Goal: Task Accomplishment & Management: Complete application form

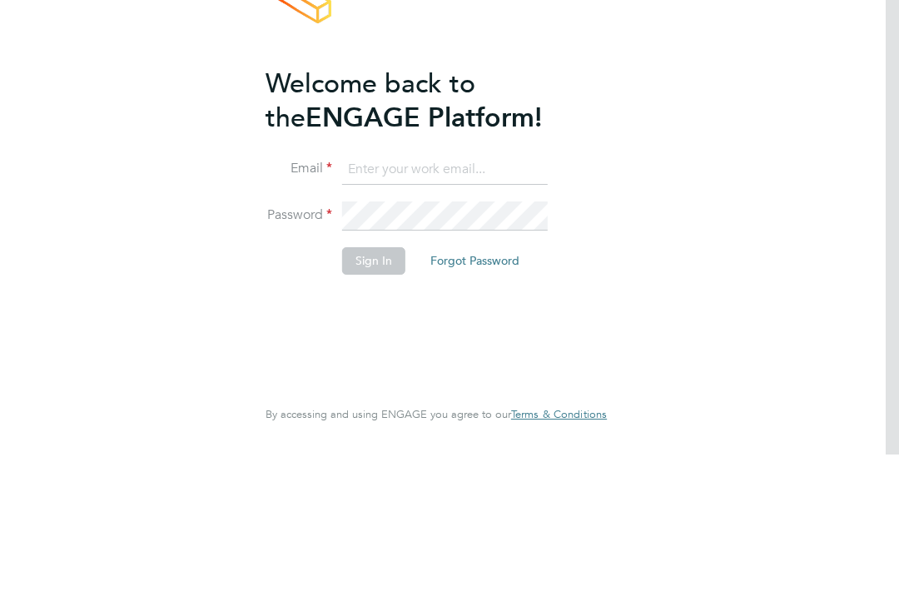
scroll to position [161, 0]
type input "[PERSON_NAME][EMAIL_ADDRESS][DOMAIN_NAME]"
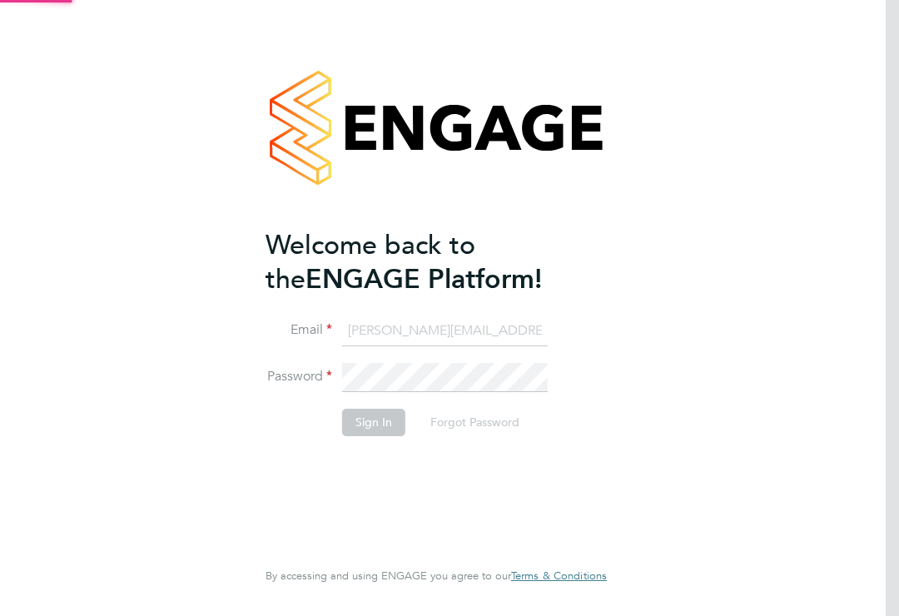
scroll to position [0, 0]
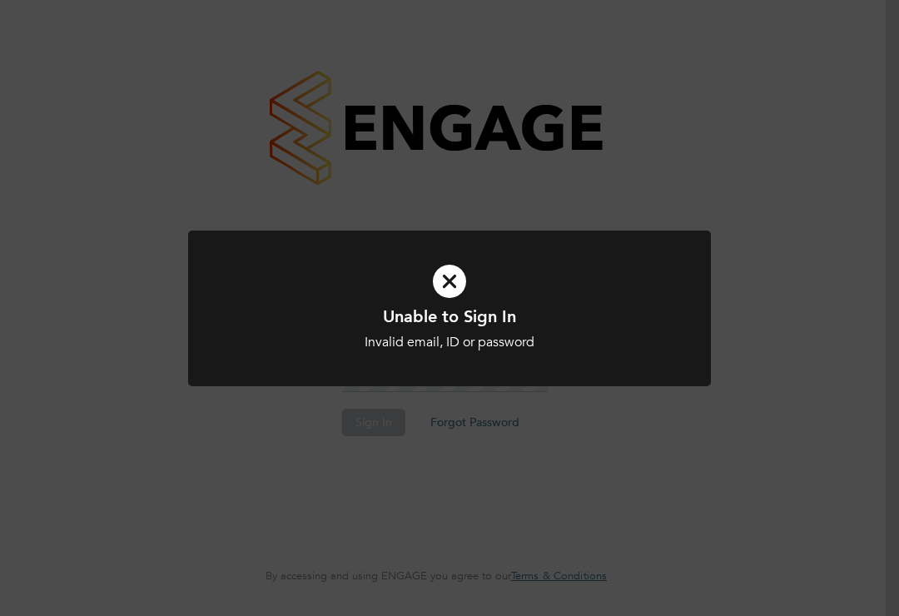
click at [442, 317] on h1 "Unable to Sign In" at bounding box center [449, 316] width 433 height 22
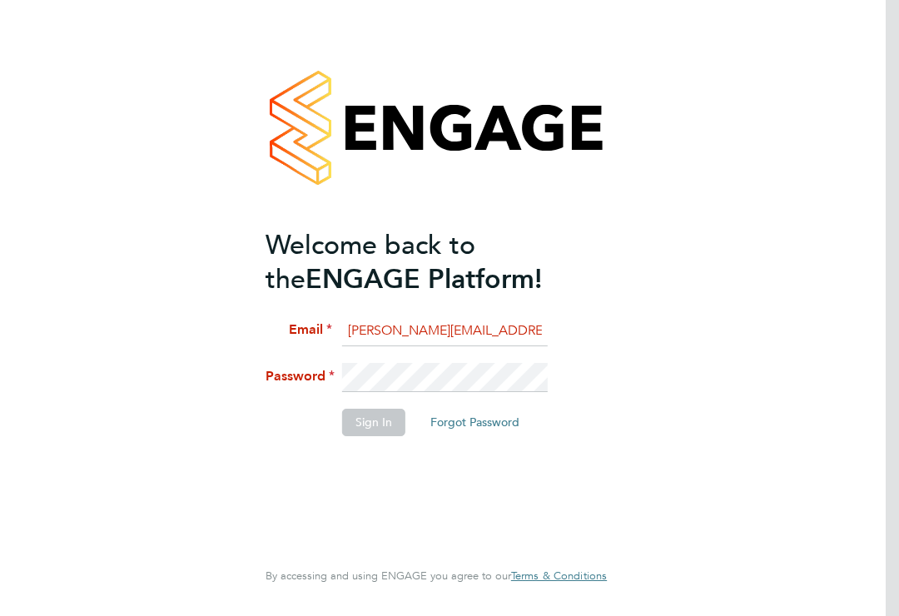
click at [443, 293] on h2 "Welcome back to the ENGAGE Platform!" at bounding box center [427, 262] width 325 height 68
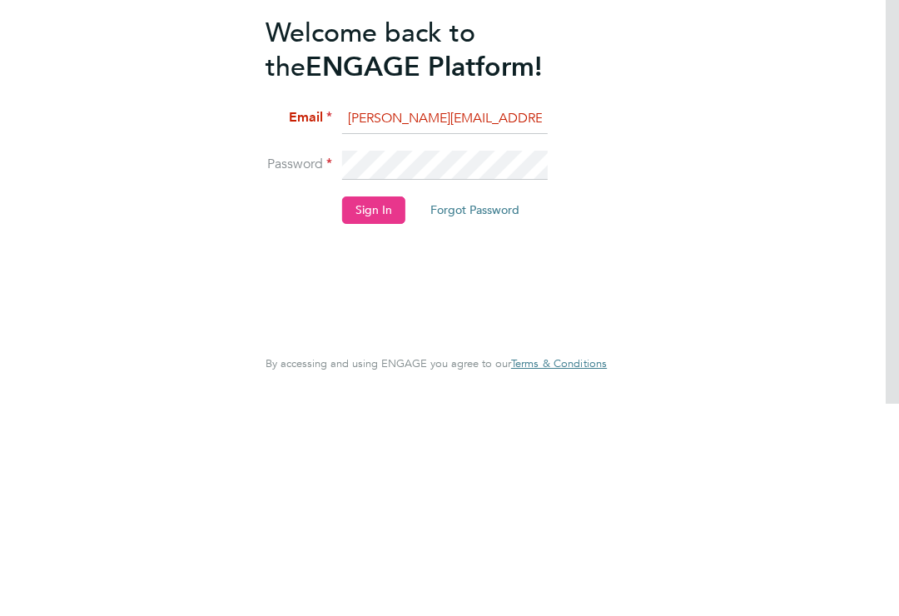
click at [352, 409] on button "Sign In" at bounding box center [373, 422] width 63 height 27
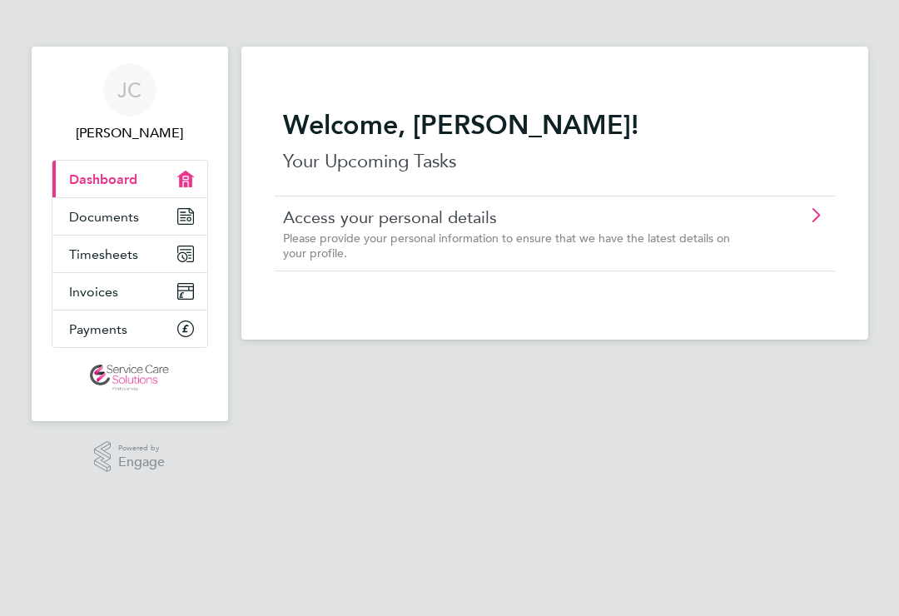
click at [171, 256] on link "Timesheets" at bounding box center [129, 253] width 155 height 37
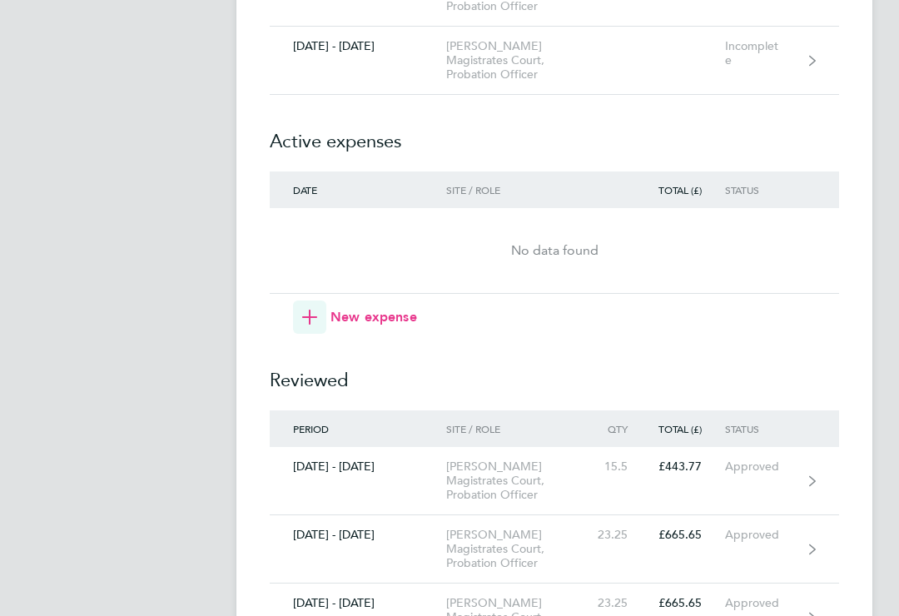
scroll to position [1767, 0]
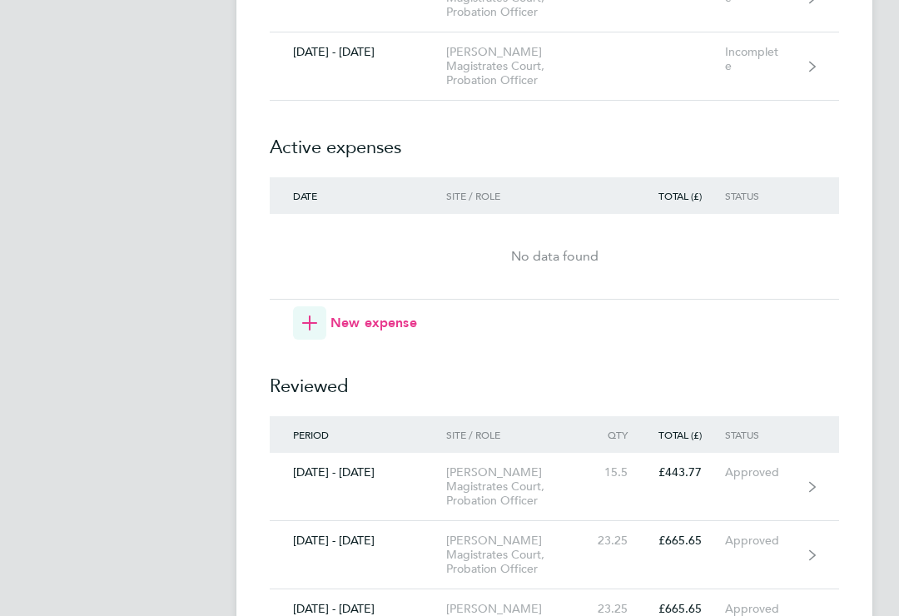
click at [820, 101] on link "29 Sep - 05 Oct 2025 Chester Magistrates Court, Probation Officer Incomplete" at bounding box center [554, 66] width 569 height 68
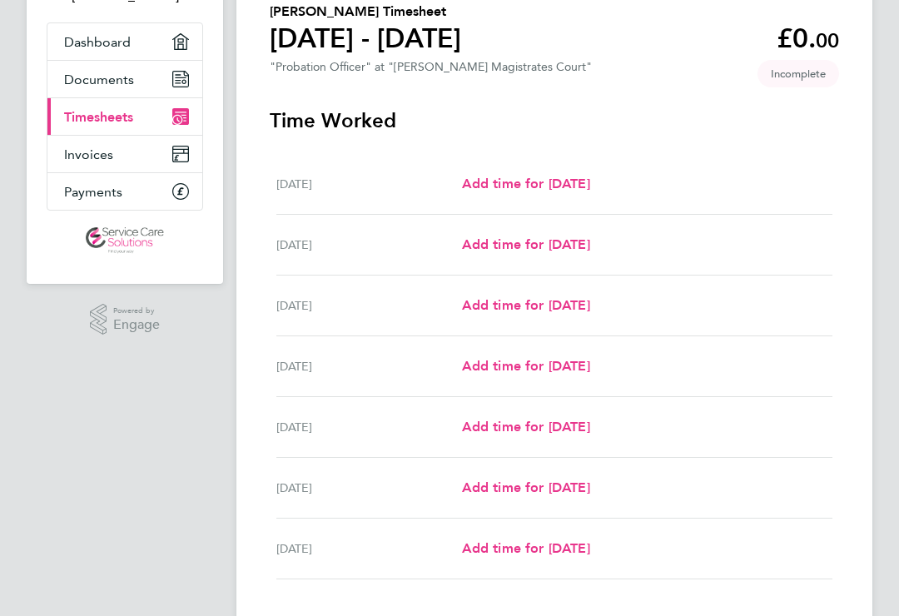
scroll to position [138, 0]
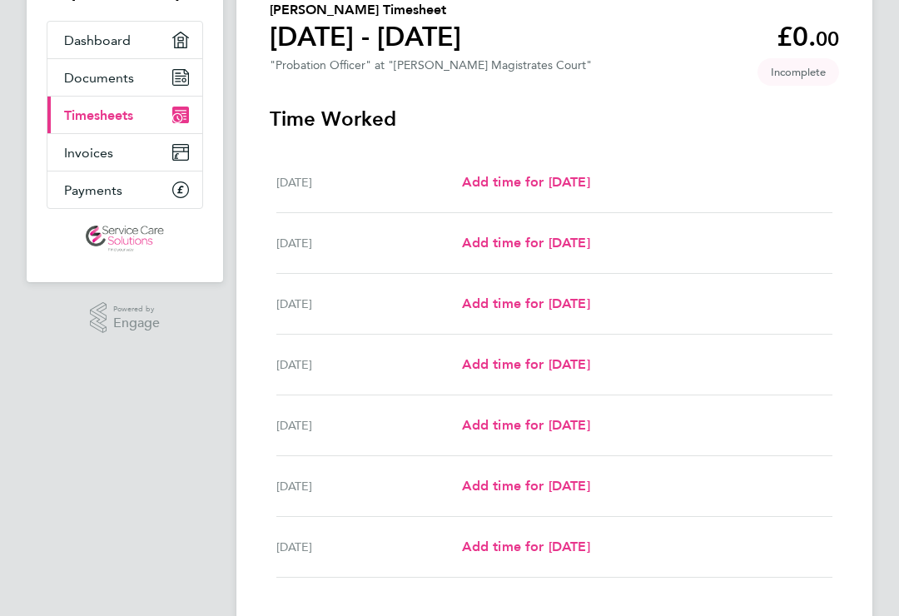
click at [507, 245] on span "Add time for Tue 30 Sep" at bounding box center [526, 243] width 128 height 16
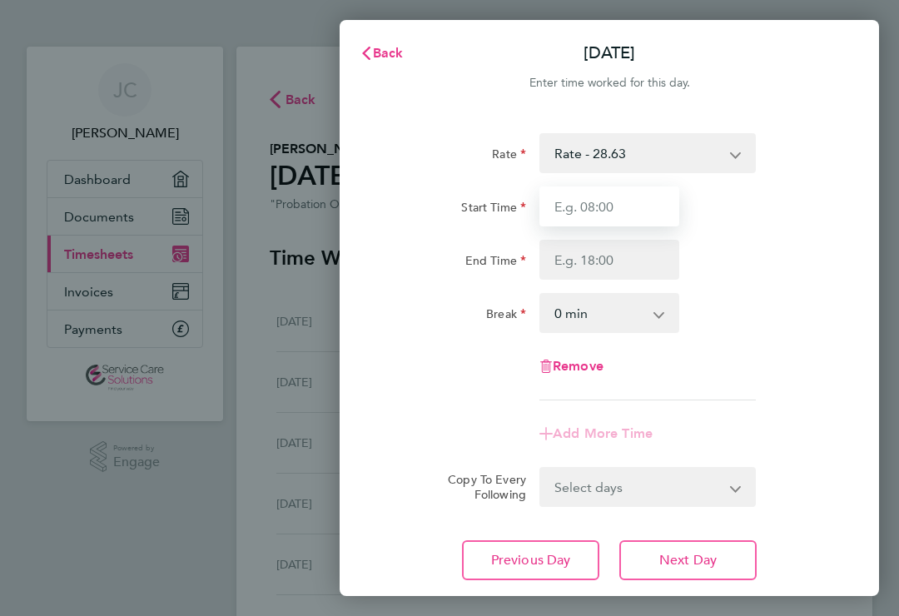
click at [551, 203] on input "Start Time" at bounding box center [609, 206] width 140 height 40
type input "08:15"
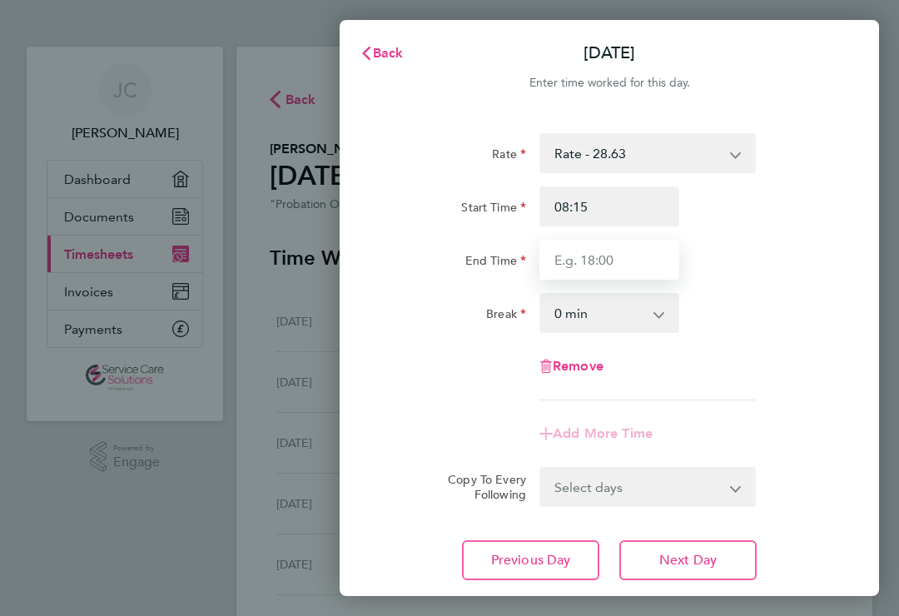
click at [555, 255] on input "End Time" at bounding box center [609, 260] width 140 height 40
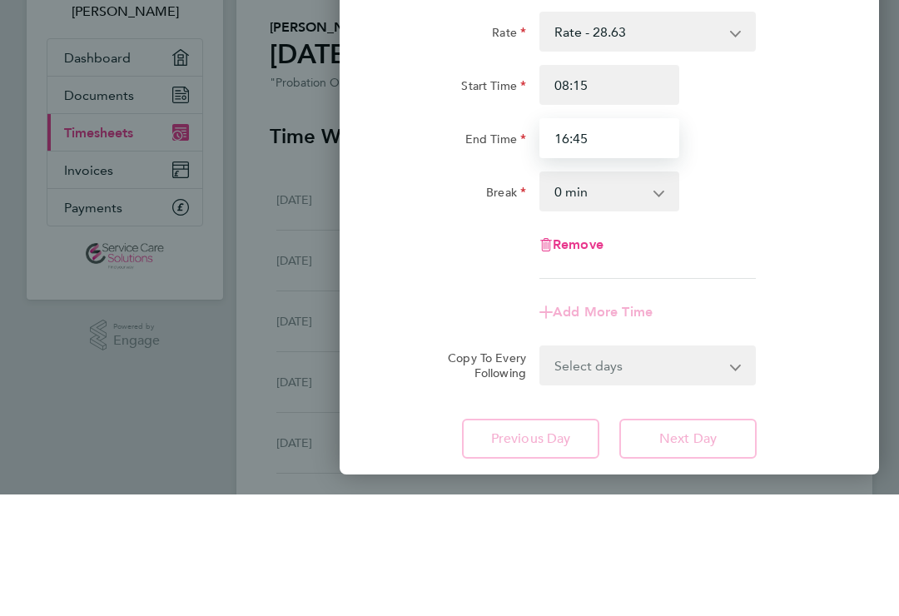
type input "16:45"
click at [557, 295] on select "0 min 15 min 30 min 45 min 60 min 75 min 90 min" at bounding box center [599, 313] width 116 height 37
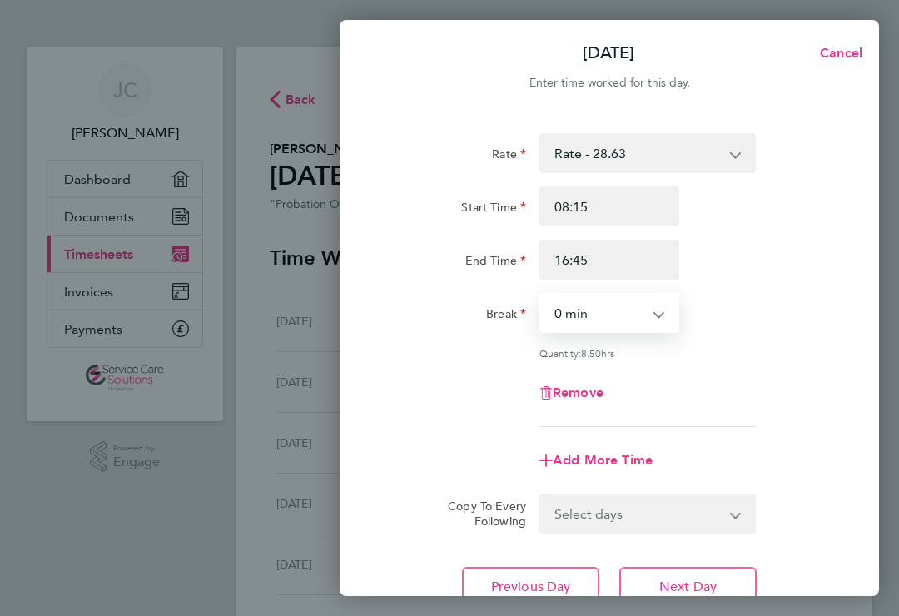
select select "30"
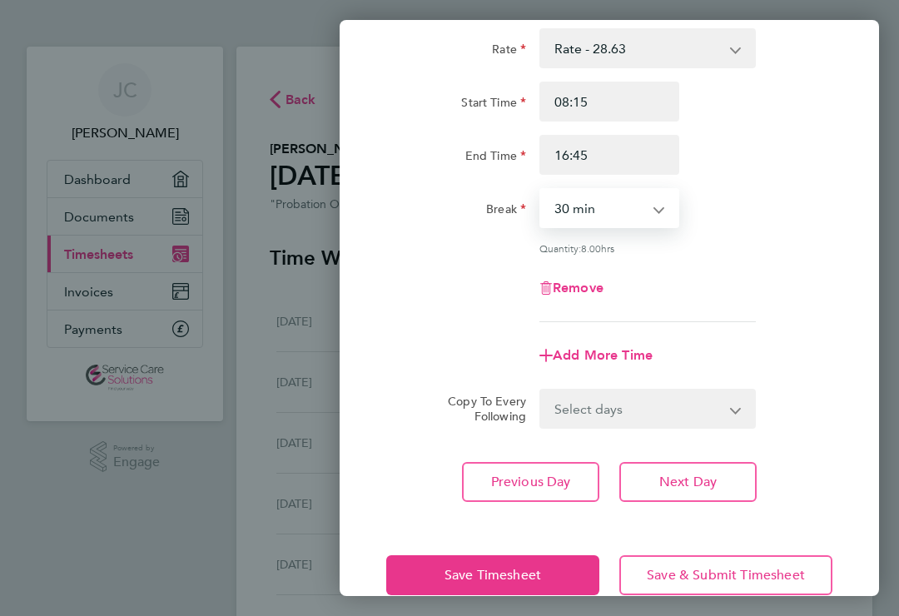
scroll to position [104, 0]
click at [660, 473] on button "Next Day" at bounding box center [687, 483] width 137 height 40
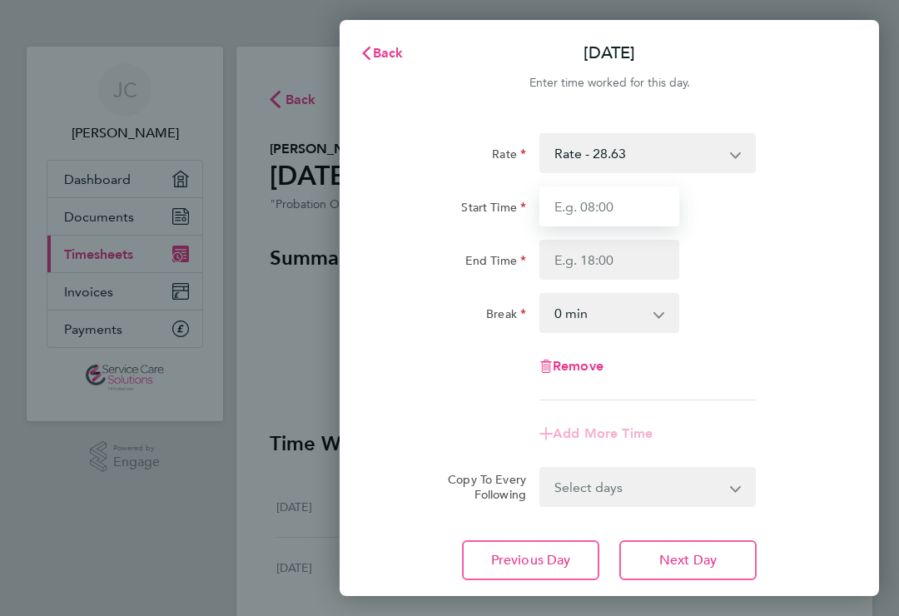
click at [552, 205] on input "Start Time" at bounding box center [609, 206] width 140 height 40
type input "08:30"
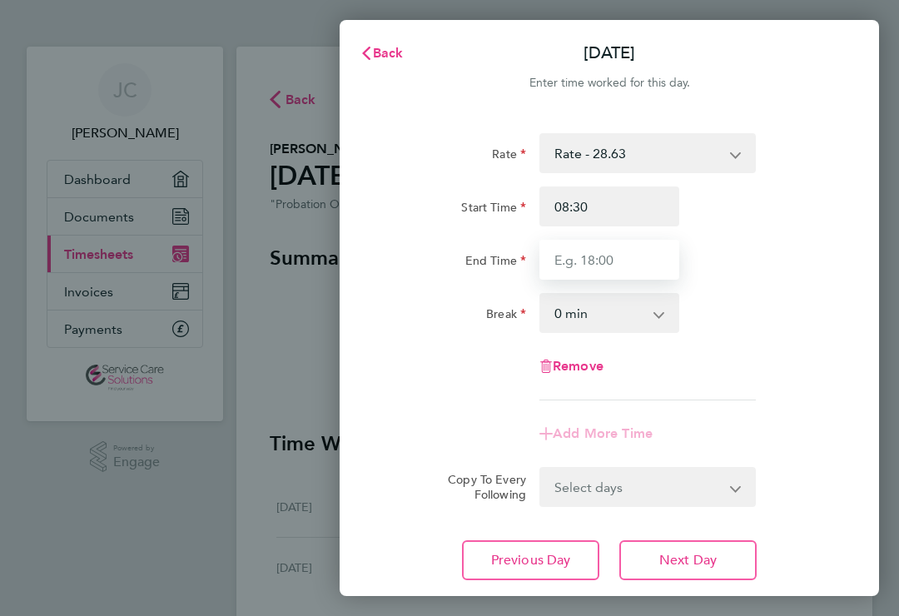
click at [556, 260] on input "End Time" at bounding box center [609, 260] width 140 height 40
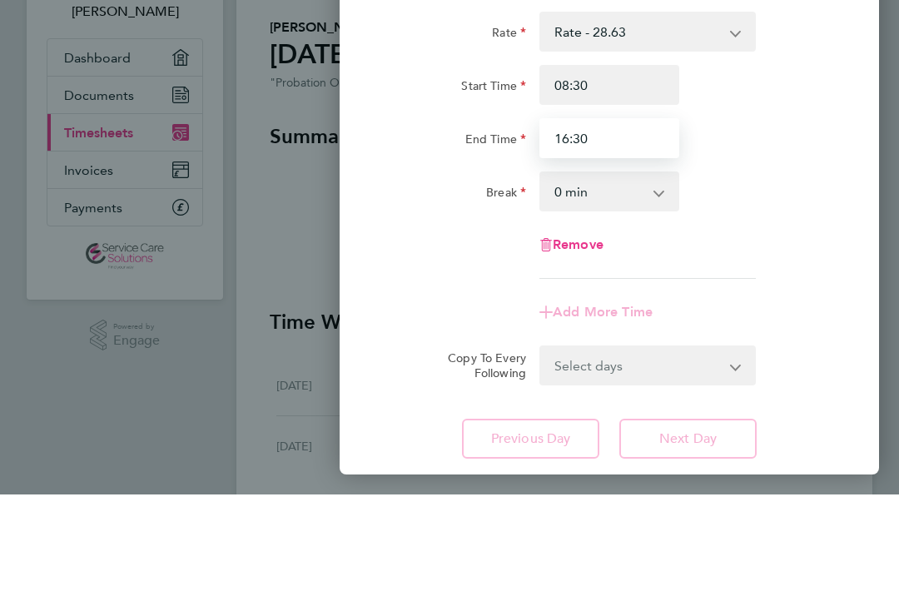
type input "16:30"
click at [557, 295] on select "0 min 15 min 30 min 45 min 60 min 75 min 90 min" at bounding box center [599, 313] width 116 height 37
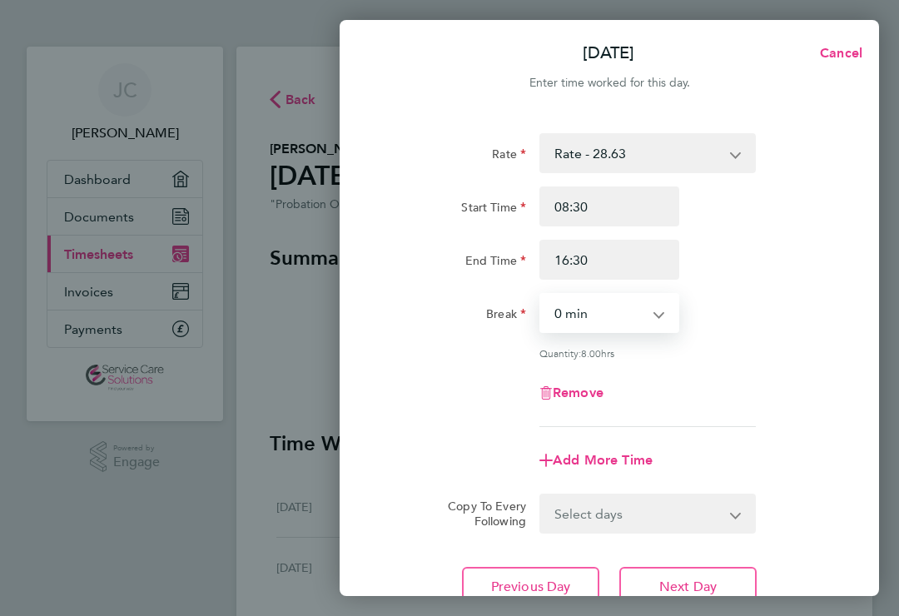
select select "30"
click at [650, 576] on button "Next Day" at bounding box center [687, 587] width 137 height 40
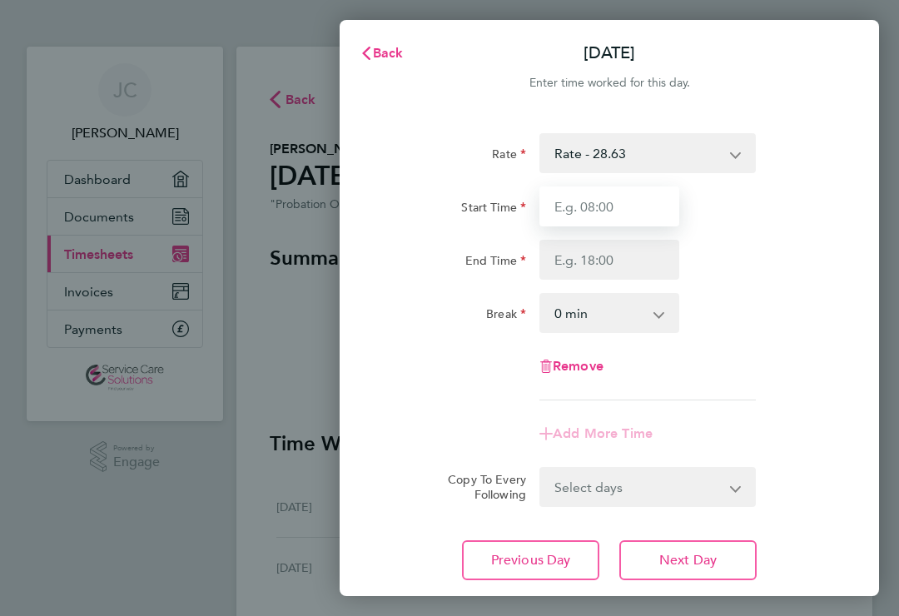
click at [566, 206] on input "Start Time" at bounding box center [609, 206] width 140 height 40
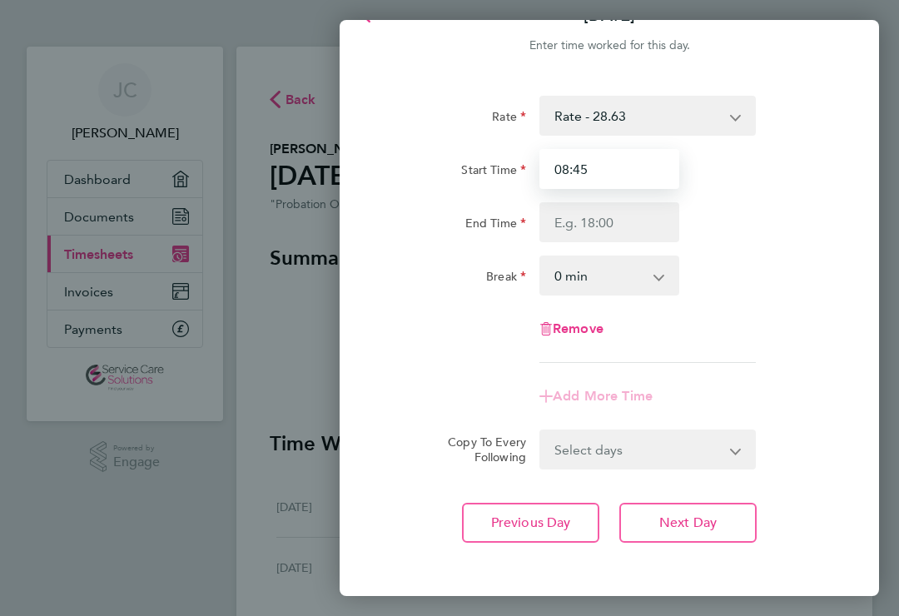
scroll to position [42, 0]
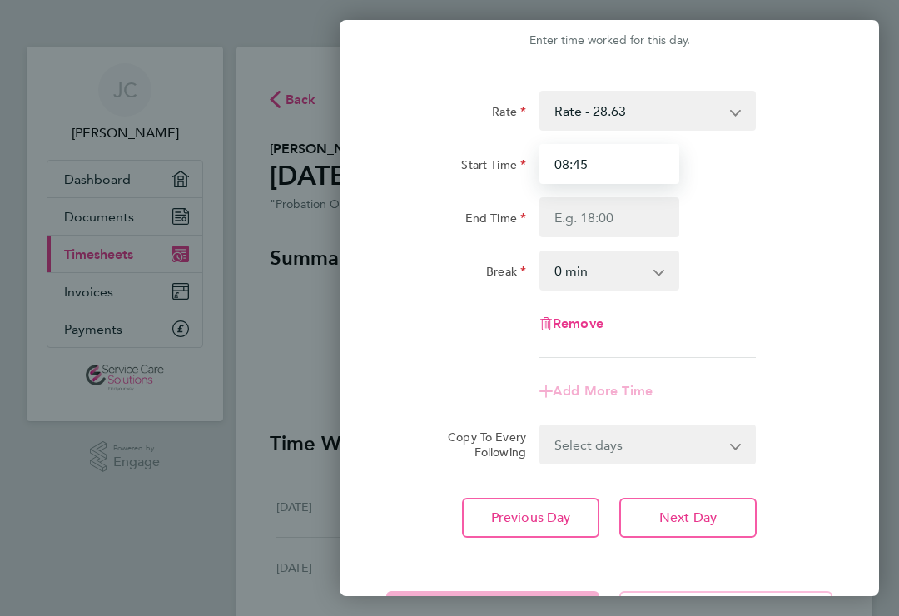
type input "08:45"
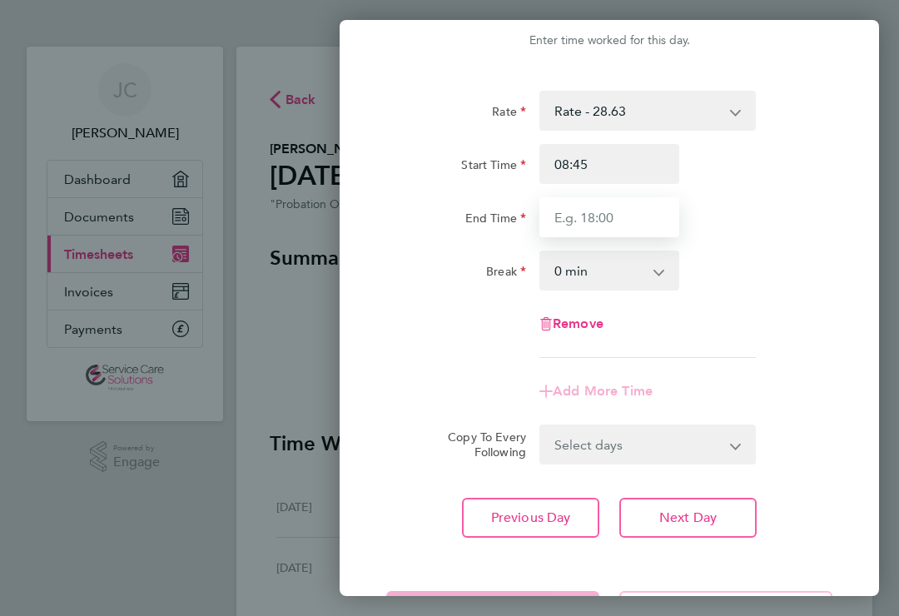
click at [562, 225] on input "End Time" at bounding box center [609, 217] width 140 height 40
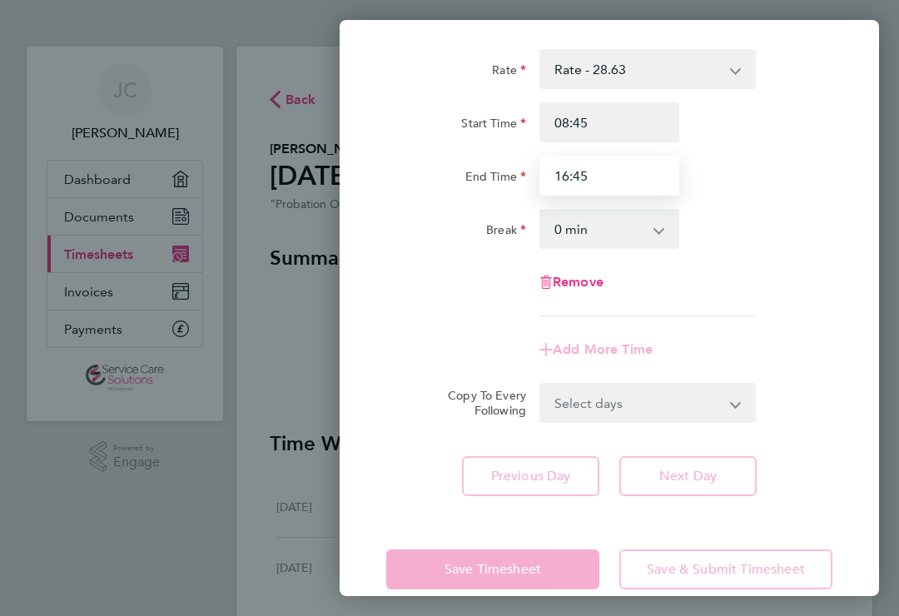
scroll to position [82, 0]
type input "16:45"
click at [559, 237] on select "0 min 15 min 30 min 45 min 60 min 75 min 90 min" at bounding box center [599, 230] width 116 height 37
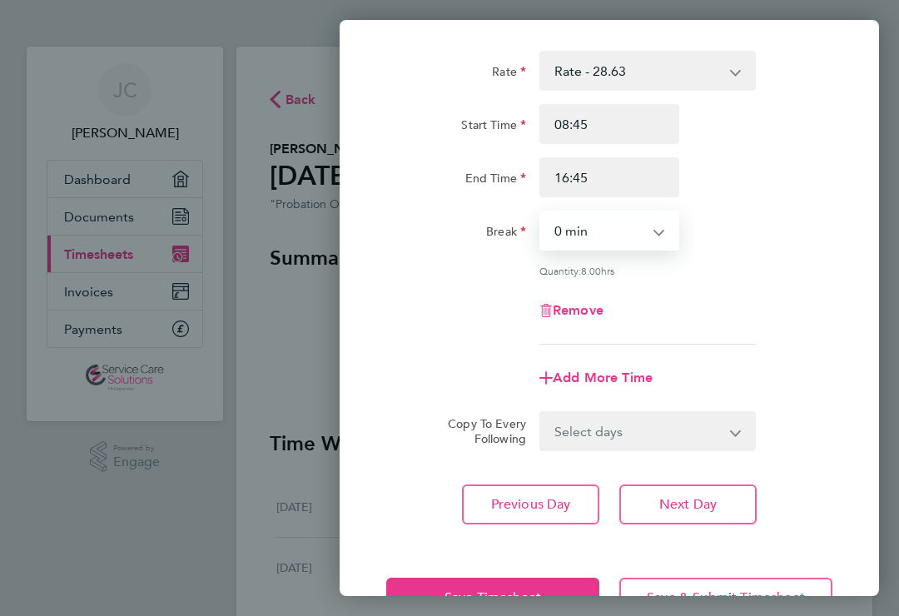
select select "30"
click at [657, 504] on button "Next Day" at bounding box center [687, 504] width 137 height 40
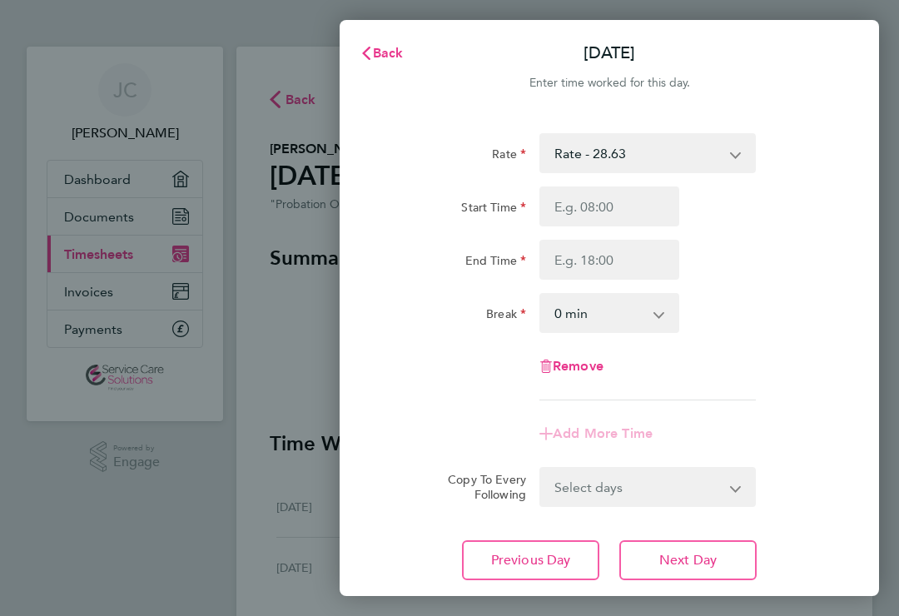
scroll to position [-1, 0]
click at [369, 54] on icon "button" at bounding box center [365, 53] width 13 height 13
